Goal: Navigation & Orientation: Find specific page/section

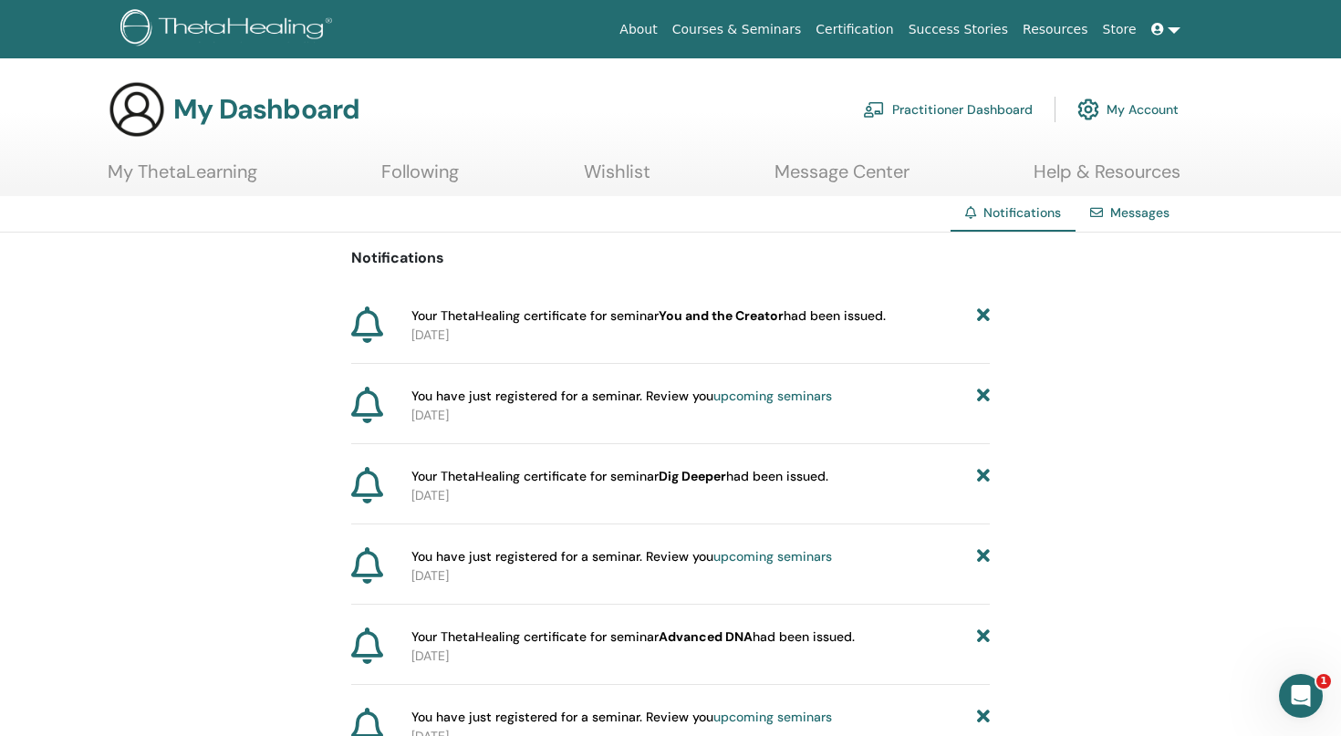
click at [236, 177] on link "My ThetaLearning" at bounding box center [183, 179] width 150 height 36
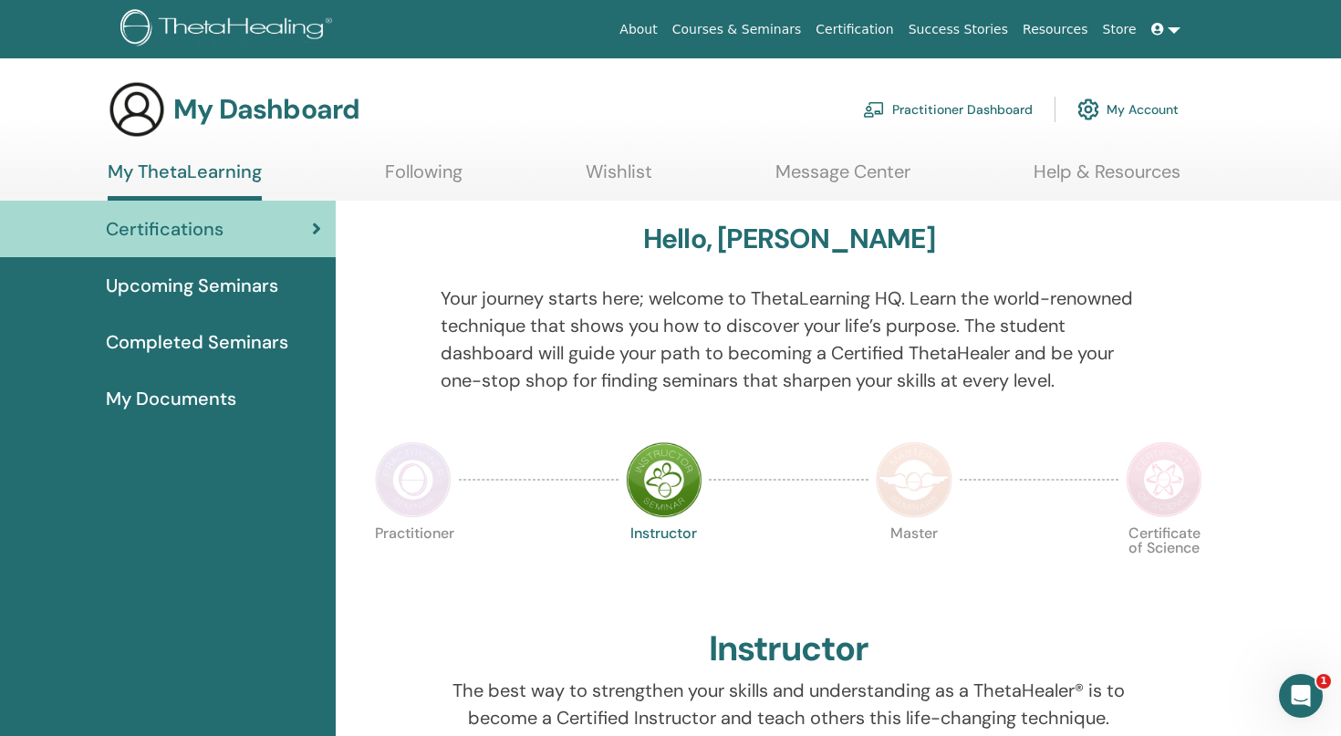
click at [177, 292] on span "Upcoming Seminars" at bounding box center [192, 285] width 172 height 27
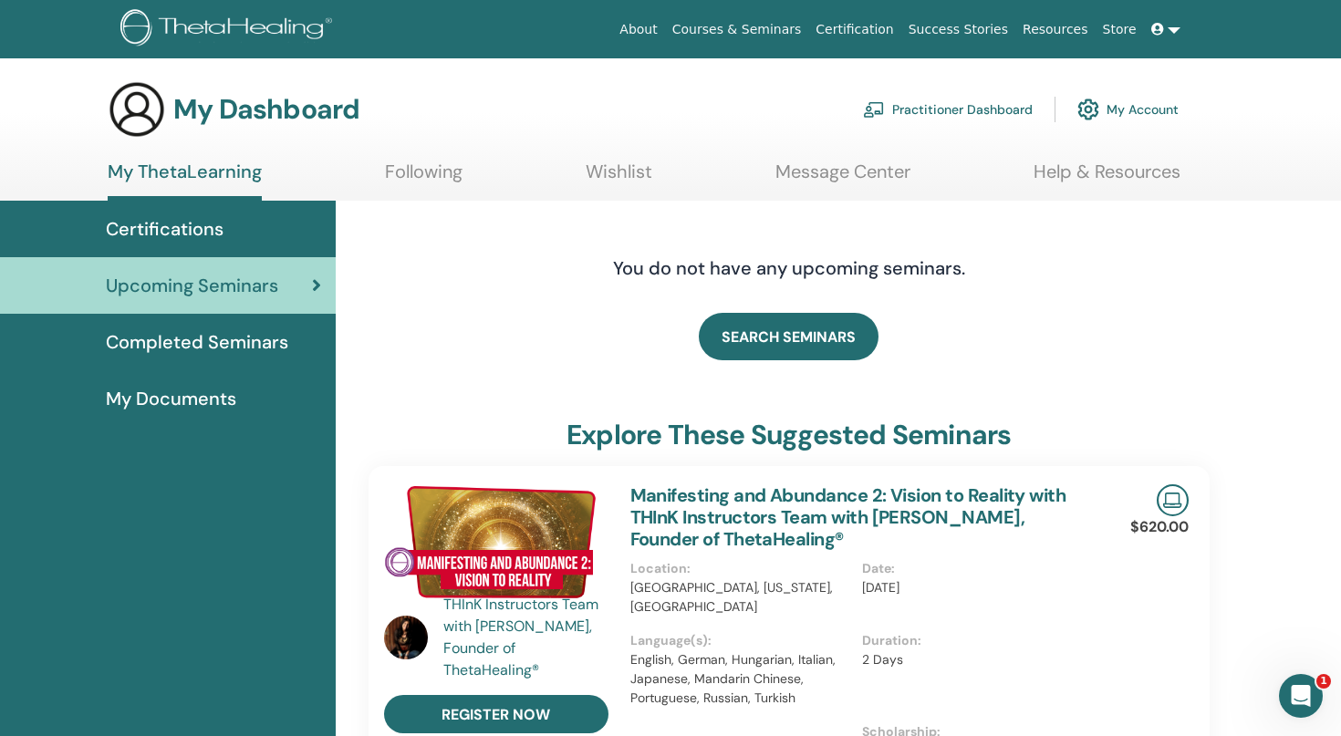
click at [761, 32] on link "Courses & Seminars" at bounding box center [737, 30] width 144 height 34
